Goal: Task Accomplishment & Management: Manage account settings

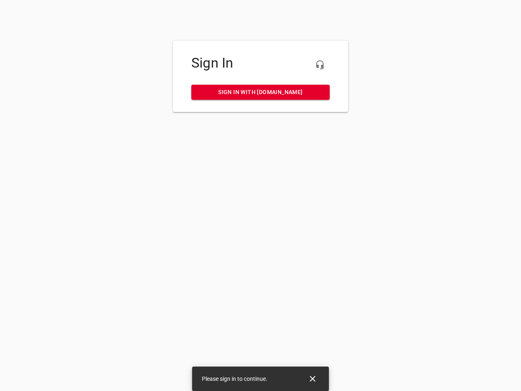
click at [320, 65] on icon "button" at bounding box center [320, 65] width 10 height 10
click at [313, 379] on icon "Close" at bounding box center [313, 379] width 6 height 6
